Goal: Task Accomplishment & Management: Manage account settings

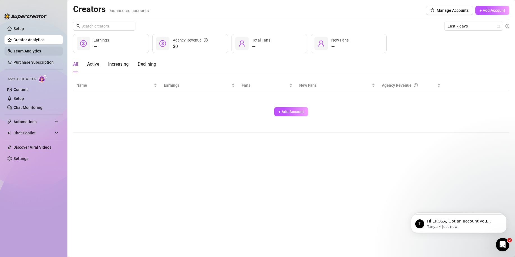
click at [37, 49] on link "Team Analytics" at bounding box center [27, 51] width 28 height 4
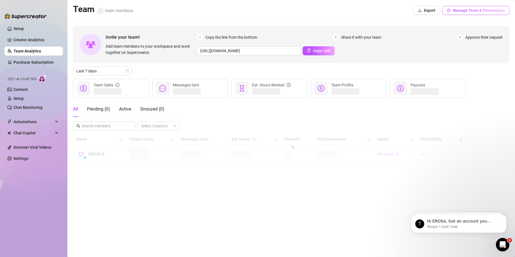
click at [475, 13] on button "Manage Team & Permissions" at bounding box center [475, 10] width 67 height 9
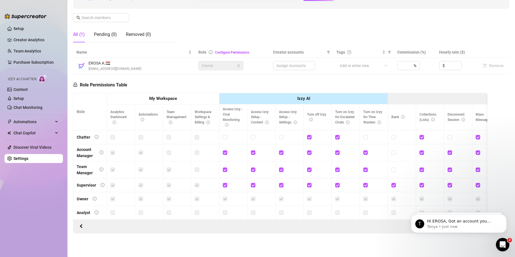
click at [187, 94] on th "My Workspace" at bounding box center [163, 99] width 112 height 12
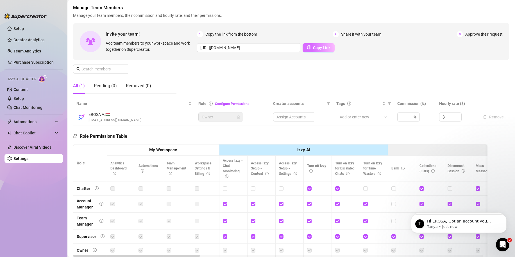
click at [309, 47] on button "Copy Link" at bounding box center [319, 47] width 32 height 9
click at [82, 118] on img at bounding box center [81, 117] width 9 height 9
click at [103, 83] on div "Pending (0)" at bounding box center [105, 86] width 23 height 7
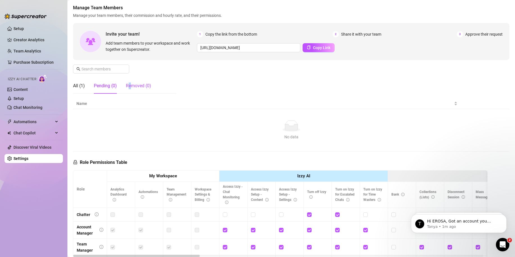
click at [130, 86] on div "Removed (0)" at bounding box center [138, 86] width 25 height 7
click at [110, 88] on div "Pending (0)" at bounding box center [105, 86] width 23 height 7
click at [85, 90] on div "All (1) Pending (0) Removed (0)" at bounding box center [112, 86] width 78 height 16
click at [19, 27] on link "Setup" at bounding box center [18, 28] width 10 height 4
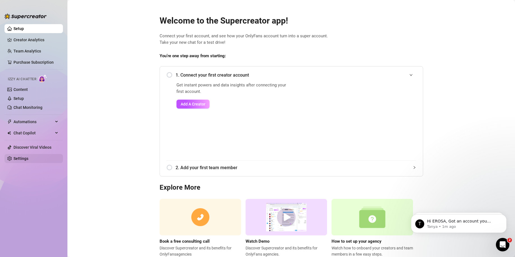
click at [26, 158] on link "Settings" at bounding box center [20, 159] width 15 height 4
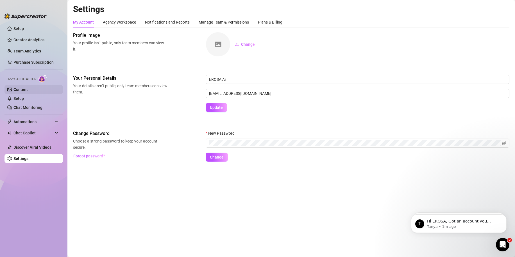
click at [26, 90] on link "Content" at bounding box center [20, 89] width 14 height 4
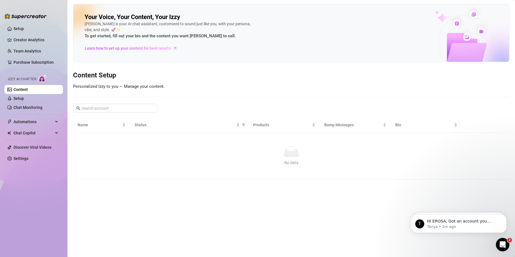
click at [26, 165] on ul "Setup Creator Analytics Team Analytics Purchase Subscription Izzy AI Chatter Co…" at bounding box center [33, 136] width 58 height 228
click at [26, 160] on link "Settings" at bounding box center [20, 159] width 15 height 4
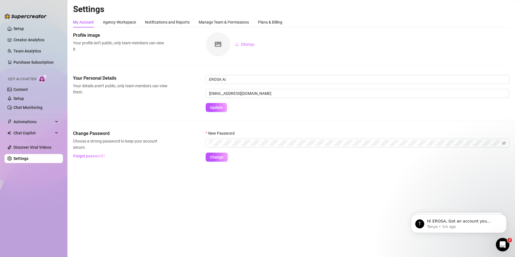
click at [226, 49] on img at bounding box center [218, 44] width 24 height 24
click at [242, 47] on button "Change" at bounding box center [244, 44] width 29 height 9
drag, startPoint x: 238, startPoint y: 79, endPoint x: 222, endPoint y: 79, distance: 16.0
click at [222, 79] on input "EROSA Ai" at bounding box center [358, 79] width 304 height 9
type input "EROSA"
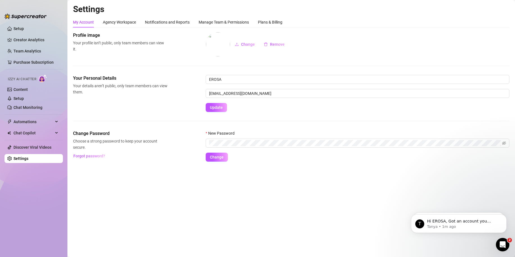
click at [239, 112] on form "EROSA [EMAIL_ADDRESS][DOMAIN_NAME] Update" at bounding box center [358, 93] width 304 height 37
click at [224, 109] on button "Update" at bounding box center [216, 107] width 21 height 9
click at [28, 88] on link "Content" at bounding box center [20, 89] width 14 height 4
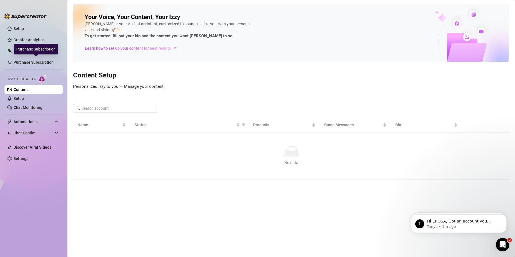
click at [33, 47] on div "Purchase Subscription" at bounding box center [36, 49] width 44 height 11
click at [13, 49] on link "Team Analytics" at bounding box center [27, 51] width 28 height 4
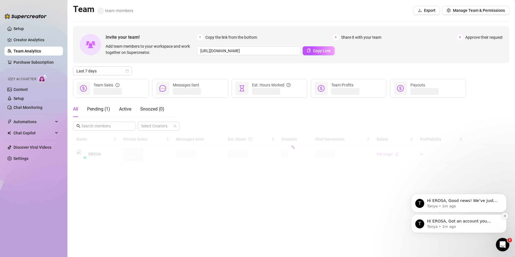
click at [506, 214] on button "Dismiss notification" at bounding box center [504, 216] width 7 height 7
click at [506, 215] on icon "Dismiss notification" at bounding box center [505, 216] width 3 height 3
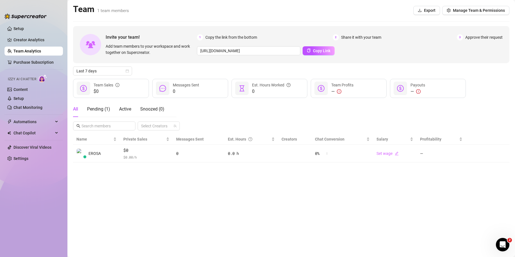
click at [339, 92] on icon "exclamation-circle" at bounding box center [339, 91] width 1 height 2
click at [103, 108] on div "Pending ( 1 )" at bounding box center [98, 109] width 23 height 7
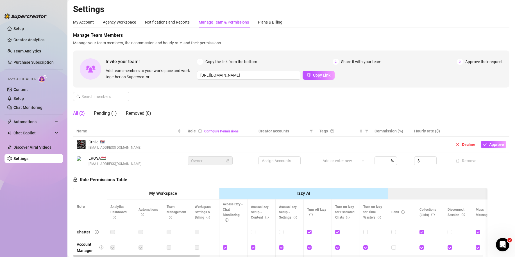
click at [83, 146] on img at bounding box center [81, 144] width 9 height 9
click at [489, 144] on span "Approve" at bounding box center [496, 144] width 15 height 4
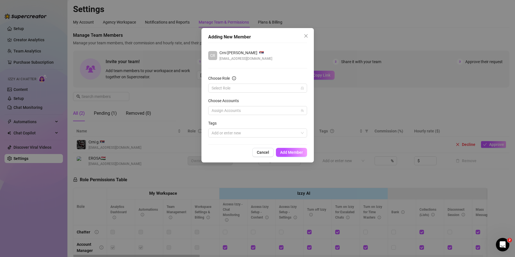
click at [237, 83] on div "Choose Role" at bounding box center [257, 79] width 99 height 8
click at [239, 90] on input "Choose Role" at bounding box center [255, 88] width 87 height 8
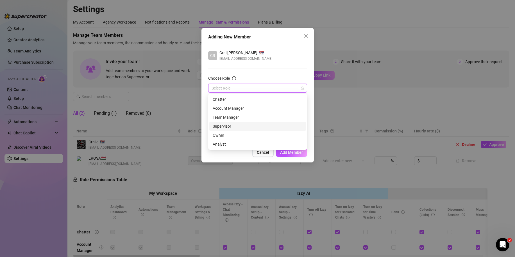
click at [239, 127] on div "Supervisor" at bounding box center [258, 126] width 90 height 6
click at [239, 112] on div "Assign Accounts" at bounding box center [257, 110] width 99 height 9
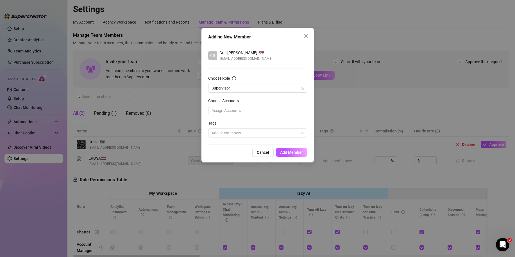
click at [289, 113] on div "Assign Accounts" at bounding box center [257, 110] width 99 height 9
click at [267, 136] on div at bounding box center [254, 133] width 91 height 8
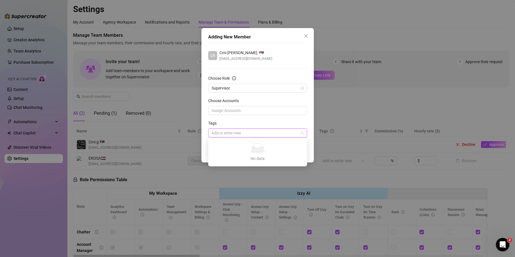
click at [266, 131] on div at bounding box center [254, 133] width 91 height 8
click at [266, 118] on form "Choose Role Supervisor Choose Accounts Assign Accounts Tags Add or enter new" at bounding box center [257, 106] width 99 height 62
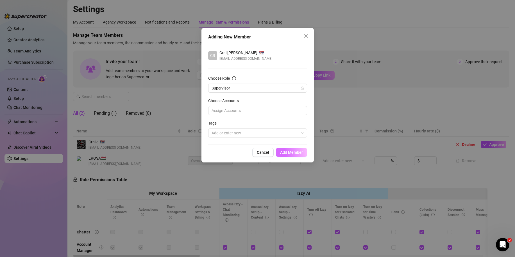
click at [286, 153] on span "Add Member" at bounding box center [291, 152] width 23 height 4
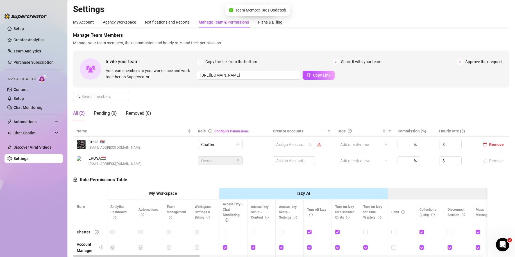
click at [81, 144] on img at bounding box center [81, 144] width 9 height 9
drag, startPoint x: 87, startPoint y: 143, endPoint x: 110, endPoint y: 139, distance: 23.6
click at [110, 139] on div "Crni g. 🇷🇸 [EMAIL_ADDRESS][DOMAIN_NAME]" at bounding box center [108, 145] width 65 height 12
click at [110, 139] on span "Crni g. 🇷🇸" at bounding box center [115, 142] width 53 height 6
click at [103, 157] on span "EROSA 🇭🇺" at bounding box center [115, 158] width 53 height 6
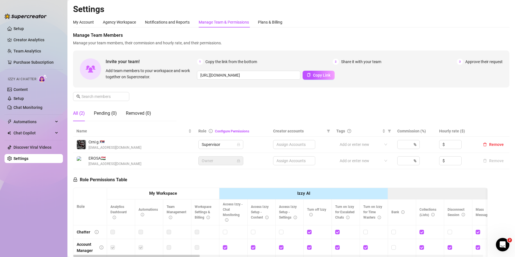
click at [108, 158] on span "EROSA 🇭🇺" at bounding box center [115, 158] width 53 height 6
drag, startPoint x: 108, startPoint y: 159, endPoint x: 102, endPoint y: 158, distance: 5.6
click at [102, 158] on span "EROSA 🇭🇺" at bounding box center [115, 158] width 53 height 6
click at [109, 158] on span "EROSA 🇭🇺" at bounding box center [115, 158] width 53 height 6
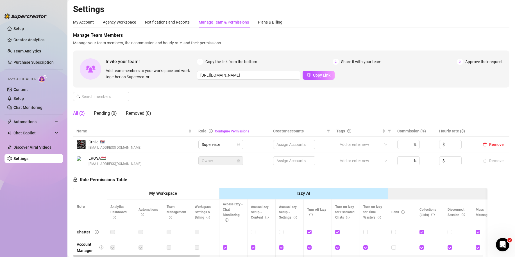
click at [109, 158] on span "EROSA 🇭🇺" at bounding box center [115, 158] width 53 height 6
drag, startPoint x: 109, startPoint y: 158, endPoint x: 89, endPoint y: 160, distance: 20.6
click at [89, 160] on span "EROSA 🇭🇺" at bounding box center [115, 158] width 53 height 6
drag, startPoint x: 89, startPoint y: 160, endPoint x: 127, endPoint y: 156, distance: 38.4
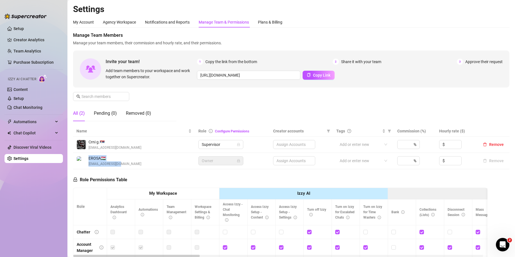
click at [127, 156] on div "EROSA 🇭🇺 [EMAIL_ADDRESS][DOMAIN_NAME]" at bounding box center [133, 161] width 115 height 12
drag, startPoint x: 106, startPoint y: 142, endPoint x: 101, endPoint y: 141, distance: 5.3
click at [101, 141] on span "Crni g. 🇷🇸" at bounding box center [115, 142] width 53 height 6
click at [105, 141] on span "Crni g. 🇷🇸" at bounding box center [115, 142] width 53 height 6
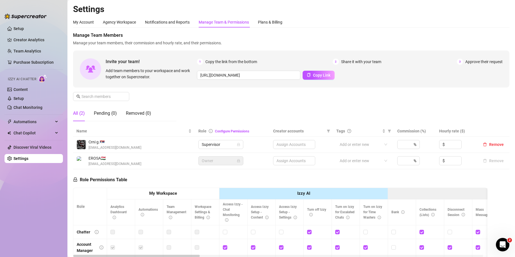
click at [79, 162] on img at bounding box center [81, 161] width 9 height 9
click at [86, 160] on div "EROSA 🇭🇺 [EMAIL_ADDRESS][DOMAIN_NAME]" at bounding box center [108, 161] width 65 height 12
click at [277, 24] on div "Plans & Billing" at bounding box center [270, 22] width 24 height 6
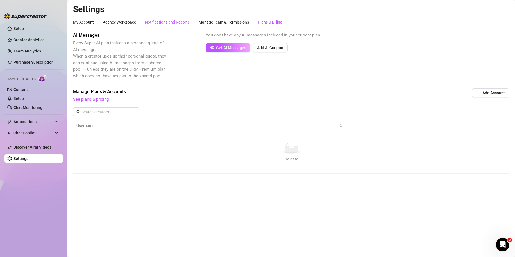
click at [182, 19] on div "Notifications and Reports" at bounding box center [167, 22] width 45 height 6
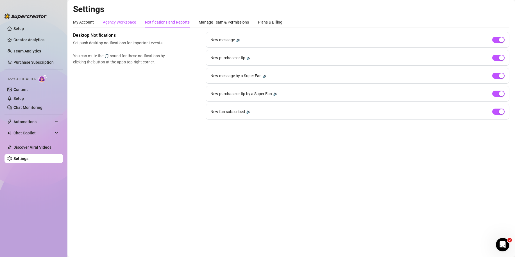
click at [127, 21] on div "Agency Workspace" at bounding box center [119, 22] width 33 height 6
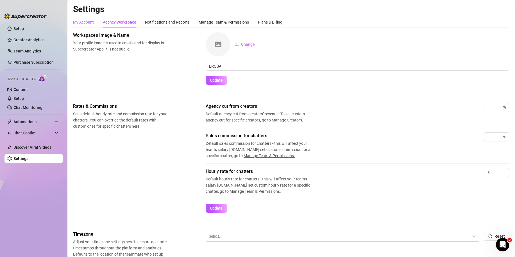
click at [87, 21] on div "My Account" at bounding box center [83, 22] width 21 height 6
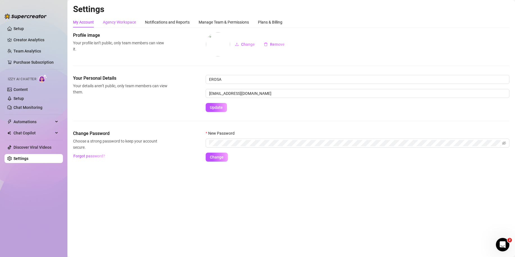
click at [116, 24] on div "Agency Workspace" at bounding box center [119, 22] width 33 height 6
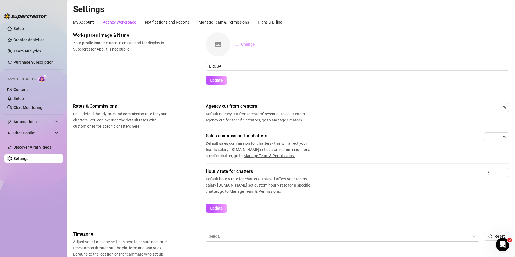
click at [244, 46] on span "Change" at bounding box center [248, 44] width 14 height 4
click at [247, 43] on span "Change" at bounding box center [248, 44] width 14 height 4
click at [219, 81] on span "Update" at bounding box center [216, 80] width 13 height 4
click at [487, 139] on input at bounding box center [491, 137] width 8 height 8
click at [277, 235] on div at bounding box center [337, 236] width 257 height 7
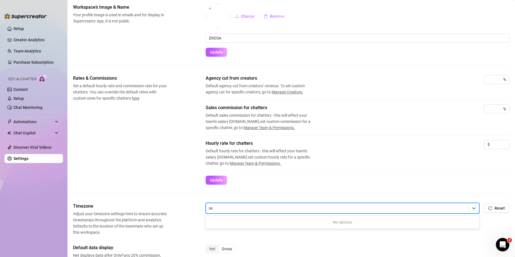
type input "s"
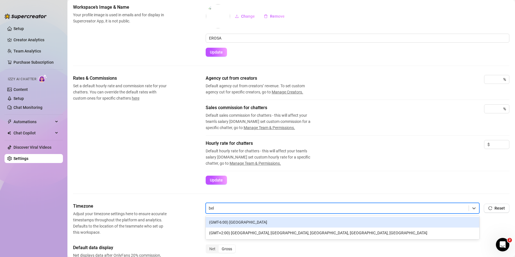
type input "belg"
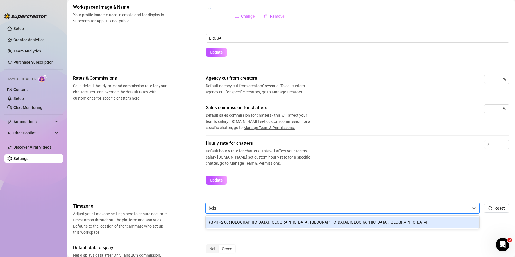
click at [261, 224] on div "(GMT+2:00) [GEOGRAPHIC_DATA], [GEOGRAPHIC_DATA], [GEOGRAPHIC_DATA], [GEOGRAPHIC…" at bounding box center [343, 222] width 274 height 11
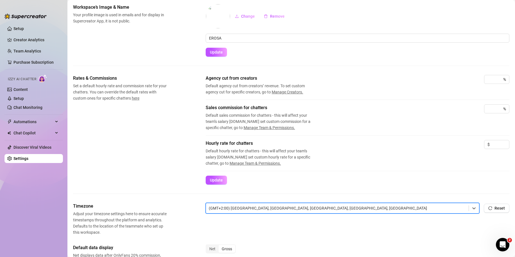
scroll to position [84, 0]
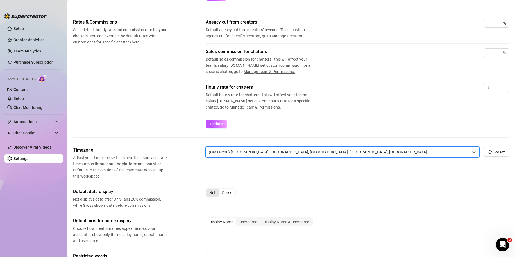
click at [208, 197] on div "Net" at bounding box center [212, 193] width 12 height 8
click at [208, 190] on input "Net" at bounding box center [208, 190] width 0 height 0
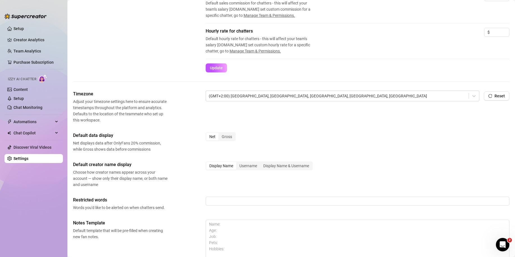
scroll to position [169, 0]
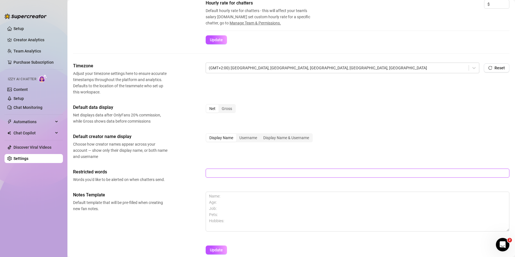
click at [215, 176] on input "text" at bounding box center [358, 173] width 304 height 9
click at [219, 159] on div "Default creator name display Choose how creator names appear across your accoun…" at bounding box center [291, 146] width 436 height 26
click at [224, 197] on textarea at bounding box center [358, 212] width 304 height 40
click at [225, 197] on textarea at bounding box center [358, 212] width 304 height 40
type textarea "N"
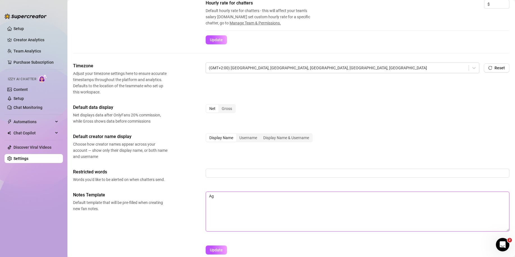
type textarea "A"
type textarea "a"
click at [225, 197] on textarea "Age Job: Hobbies: Fetish:" at bounding box center [358, 212] width 304 height 40
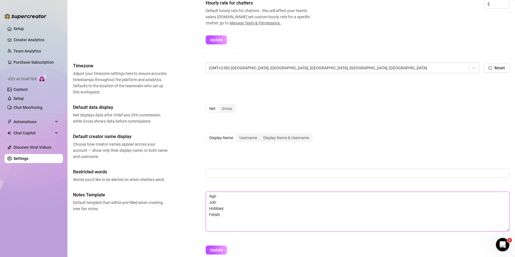
click at [223, 219] on textarea "Age: Job: Hobbies: Fetish:" at bounding box center [358, 212] width 304 height 40
click at [206, 196] on textarea "Age: Job: Hobbies: Fetish:" at bounding box center [358, 212] width 304 height 40
click at [211, 196] on textarea "Age: Job: Hobbies: Fetish:" at bounding box center [358, 212] width 304 height 40
click at [229, 231] on textarea "Nickname: Age: Job: Hobbies: Fetish:" at bounding box center [358, 212] width 304 height 40
click at [226, 228] on textarea "Nickname: Age: Job: Hobbies: Fetish:" at bounding box center [358, 212] width 304 height 40
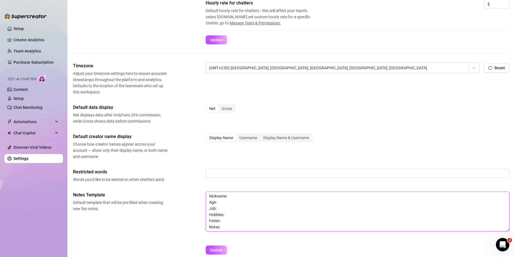
click at [230, 224] on textarea "Nickname: Age: Job: Hobbies: Fetish: Notes:" at bounding box center [358, 212] width 304 height 40
click at [232, 219] on textarea "Nickname: Age: Job: Hobbies: Fetish: Notes:" at bounding box center [358, 212] width 304 height 40
click at [232, 225] on textarea "Nickname: Age: Job: Hobbies: Fetish: Notes:" at bounding box center [358, 212] width 304 height 40
click at [232, 222] on textarea "Nickname: Age: Job: Hobbies: Fetish: Notes:" at bounding box center [358, 212] width 304 height 40
click at [232, 224] on textarea "Nickname: Age: Job: Hobbies: Fetish: Notes:" at bounding box center [358, 212] width 304 height 40
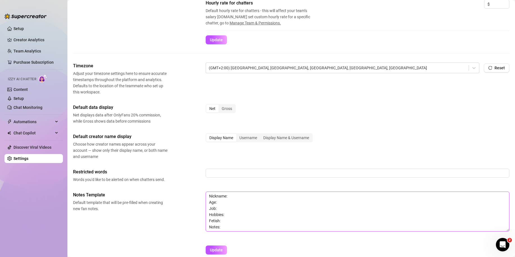
click at [232, 219] on textarea "Nickname: Age: Job: Hobbies: Fetish: Notes:" at bounding box center [358, 212] width 304 height 40
click at [232, 223] on textarea "Nickname: Age: Job: Hobbies: Fetish: Notes:" at bounding box center [358, 212] width 304 height 40
click at [232, 225] on textarea "Nickname: Age: Job: Hobbies: Fetish: Notes:" at bounding box center [358, 212] width 304 height 40
click at [232, 221] on textarea "Nickname: Age: Job: Hobbies: Fetish: Notes:" at bounding box center [358, 212] width 304 height 40
click at [231, 226] on textarea "Nickname: Age: Job: Hobbies: Fetish: Notes:" at bounding box center [358, 212] width 304 height 40
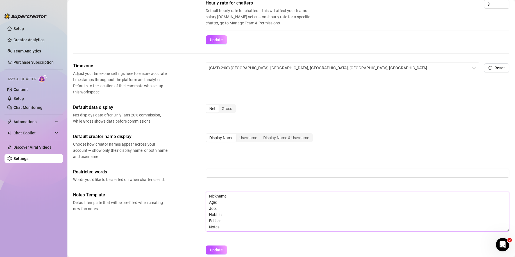
click at [231, 221] on textarea "Nickname: Age: Job: Hobbies: Fetish: Notes:" at bounding box center [358, 212] width 304 height 40
click at [231, 224] on textarea "Nickname: Age: Job: Hobbies: Fetish: Notes:" at bounding box center [358, 212] width 304 height 40
click at [232, 228] on textarea "Nickname: Age: Job: Hobbies: Fetish: Notes:" at bounding box center [358, 212] width 304 height 40
click at [233, 221] on textarea "Nickname: Age: Job: Hobbies: Fetish: Notes:" at bounding box center [358, 212] width 304 height 40
click at [233, 228] on textarea "Nickname: Age: Job: Hobbies: Fetish: Notes:" at bounding box center [358, 212] width 304 height 40
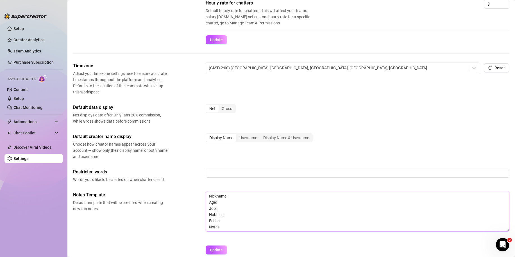
scroll to position [195, 0]
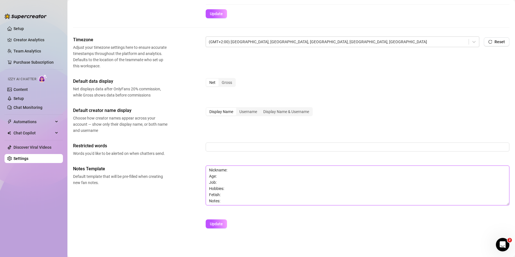
click at [217, 202] on textarea "Nickname: Age: Job: Hobbies: Fetish: Notes:" at bounding box center [358, 186] width 304 height 40
drag, startPoint x: 219, startPoint y: 203, endPoint x: 207, endPoint y: 200, distance: 12.1
click at [207, 200] on textarea "Nickname: Age: Job: Hobbies: Fetish: Notes:" at bounding box center [358, 186] width 304 height 40
type textarea "Nickname: Age: Job: Hobbies: Fetish: Important:"
drag, startPoint x: 213, startPoint y: 221, endPoint x: 195, endPoint y: 82, distance: 140.0
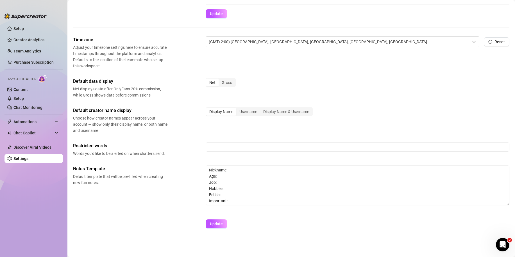
click at [214, 221] on button "Update" at bounding box center [216, 224] width 21 height 9
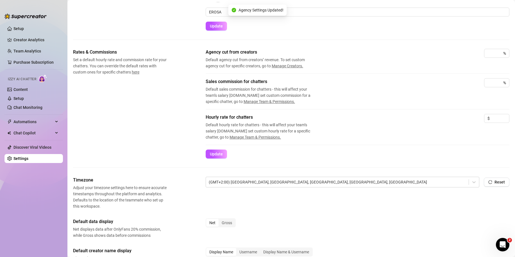
scroll to position [0, 0]
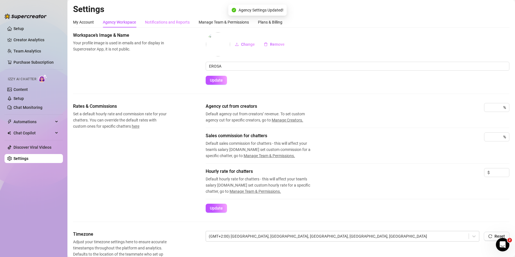
click at [168, 25] on div "Notifications and Reports" at bounding box center [167, 22] width 45 height 11
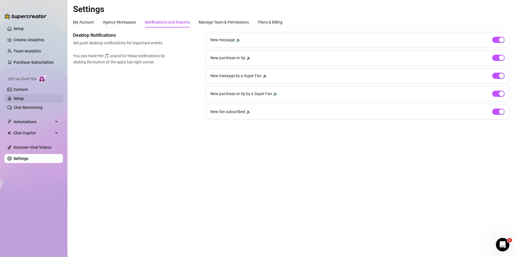
click at [24, 98] on link "Setup" at bounding box center [18, 98] width 10 height 4
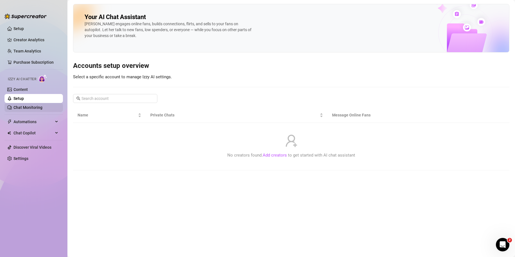
click at [31, 109] on link "Chat Monitoring" at bounding box center [27, 107] width 29 height 4
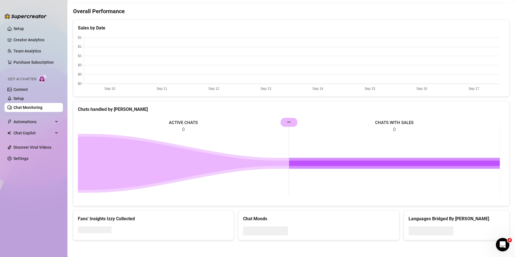
scroll to position [167, 0]
click at [28, 157] on link "Settings" at bounding box center [20, 159] width 15 height 4
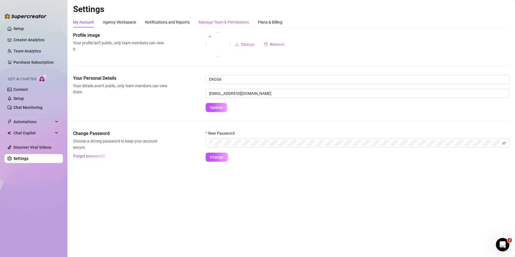
click at [235, 21] on div "Manage Team & Permissions" at bounding box center [224, 22] width 50 height 6
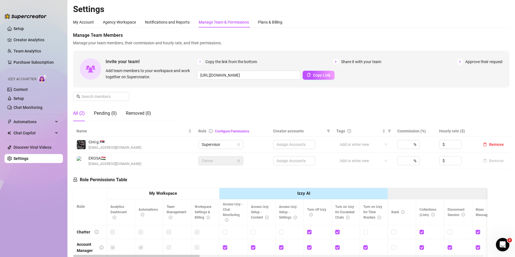
click at [284, 144] on div "Assign Accounts" at bounding box center [294, 144] width 42 height 9
click at [83, 143] on img at bounding box center [81, 144] width 9 height 9
click at [86, 142] on div "Crni g. 🇷🇸 [EMAIL_ADDRESS][DOMAIN_NAME]" at bounding box center [108, 145] width 65 height 12
click at [92, 142] on span "Crni g. 🇷🇸" at bounding box center [115, 142] width 53 height 6
click at [352, 144] on div at bounding box center [360, 145] width 46 height 8
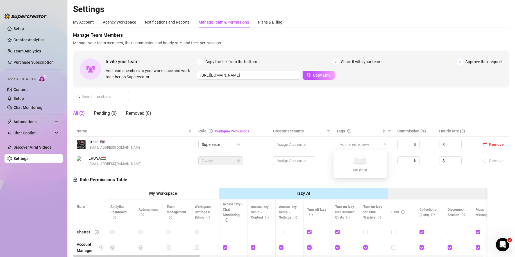
click at [357, 144] on div at bounding box center [360, 145] width 46 height 8
click at [401, 144] on input at bounding box center [404, 144] width 6 height 8
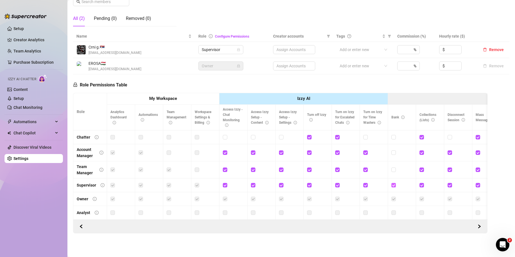
click at [394, 183] on span at bounding box center [393, 185] width 4 height 4
click at [394, 183] on input "checkbox" at bounding box center [393, 185] width 4 height 4
checkbox input "false"
drag, startPoint x: 403, startPoint y: 163, endPoint x: 360, endPoint y: 167, distance: 43.2
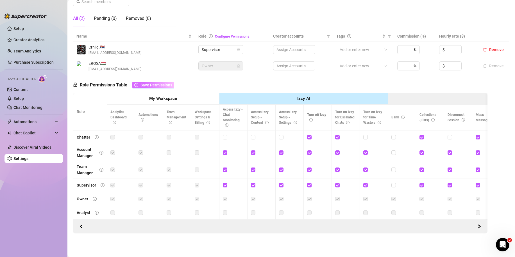
click at [155, 83] on span "Save Permissions" at bounding box center [156, 85] width 32 height 4
drag, startPoint x: 385, startPoint y: 136, endPoint x: 353, endPoint y: 131, distance: 32.6
click at [111, 210] on label at bounding box center [112, 213] width 4 height 6
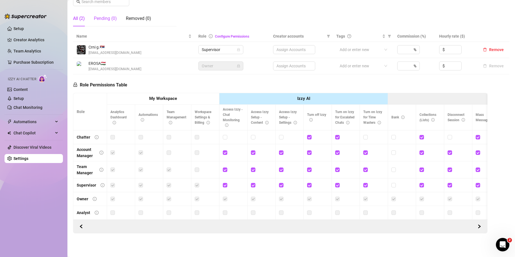
click at [114, 16] on div "Pending (0)" at bounding box center [105, 18] width 23 height 7
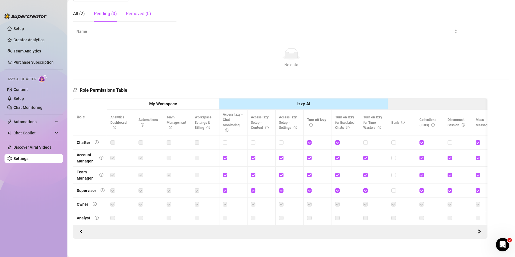
click at [131, 16] on div "Removed (0)" at bounding box center [138, 13] width 25 height 7
click at [86, 17] on div "All (2) Pending (0) Removed (0)" at bounding box center [112, 14] width 78 height 16
click at [82, 15] on div "All (2)" at bounding box center [79, 13] width 12 height 7
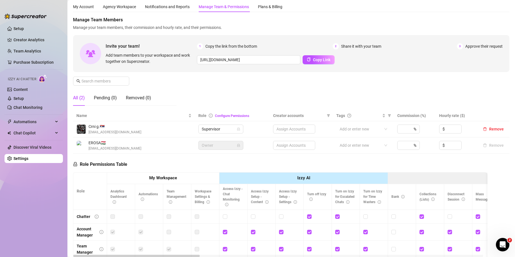
click at [125, 128] on div "Crni g. 🇷🇸 [EMAIL_ADDRESS][DOMAIN_NAME]" at bounding box center [133, 130] width 115 height 12
click at [40, 49] on link "Team Analytics" at bounding box center [27, 51] width 28 height 4
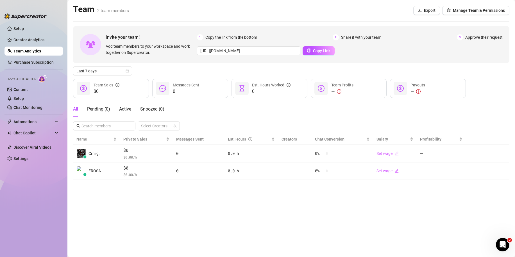
click at [144, 159] on span "$ 0.00 /h" at bounding box center [146, 158] width 46 height 6
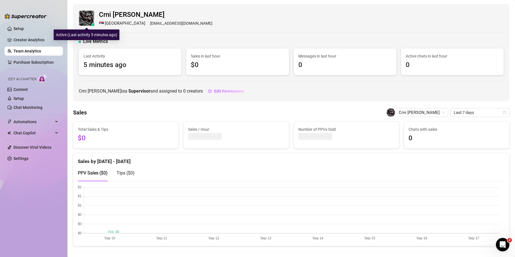
click at [87, 22] on img at bounding box center [86, 18] width 15 height 15
drag, startPoint x: 129, startPoint y: 15, endPoint x: 100, endPoint y: 14, distance: 28.4
click at [100, 14] on span "Crni [PERSON_NAME]" at bounding box center [156, 15] width 114 height 11
